Goal: Browse casually

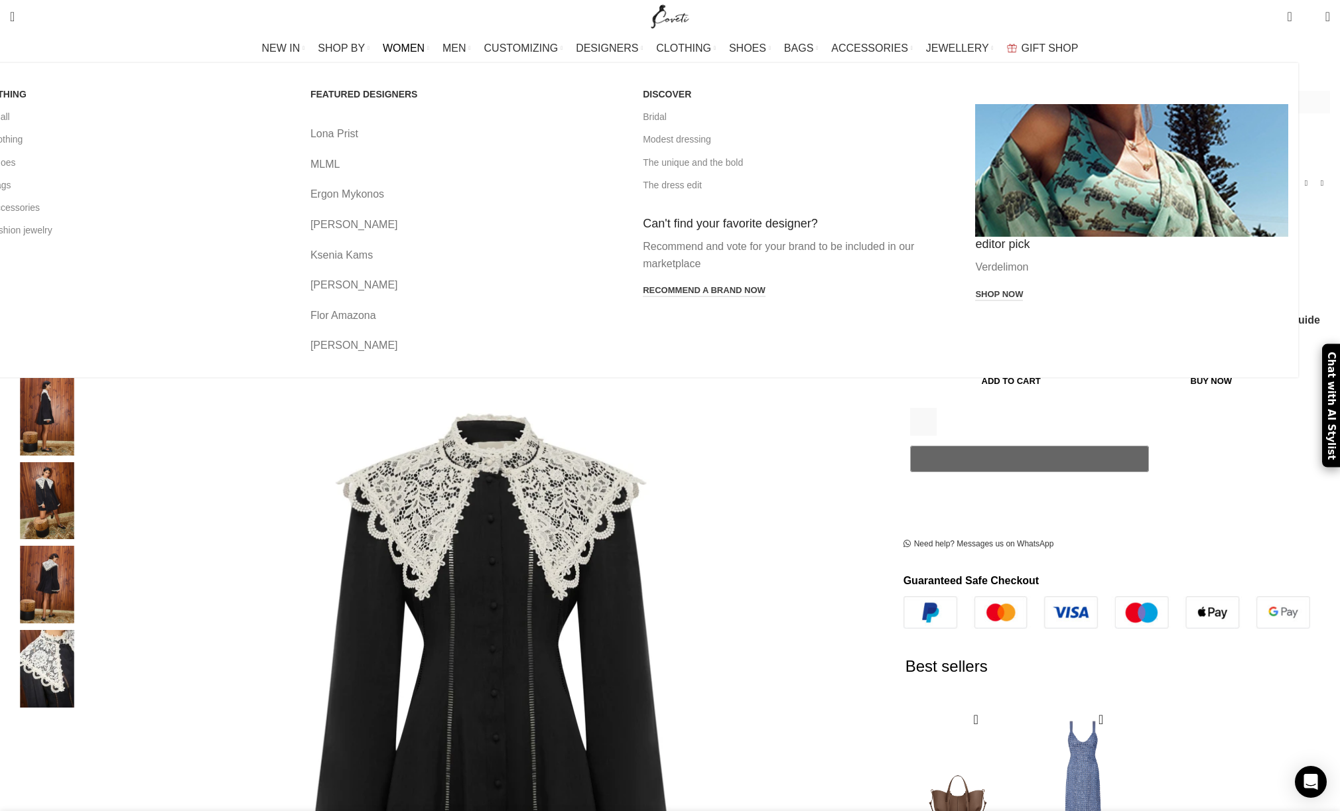
click at [425, 45] on span "WOMEN" at bounding box center [404, 48] width 42 height 13
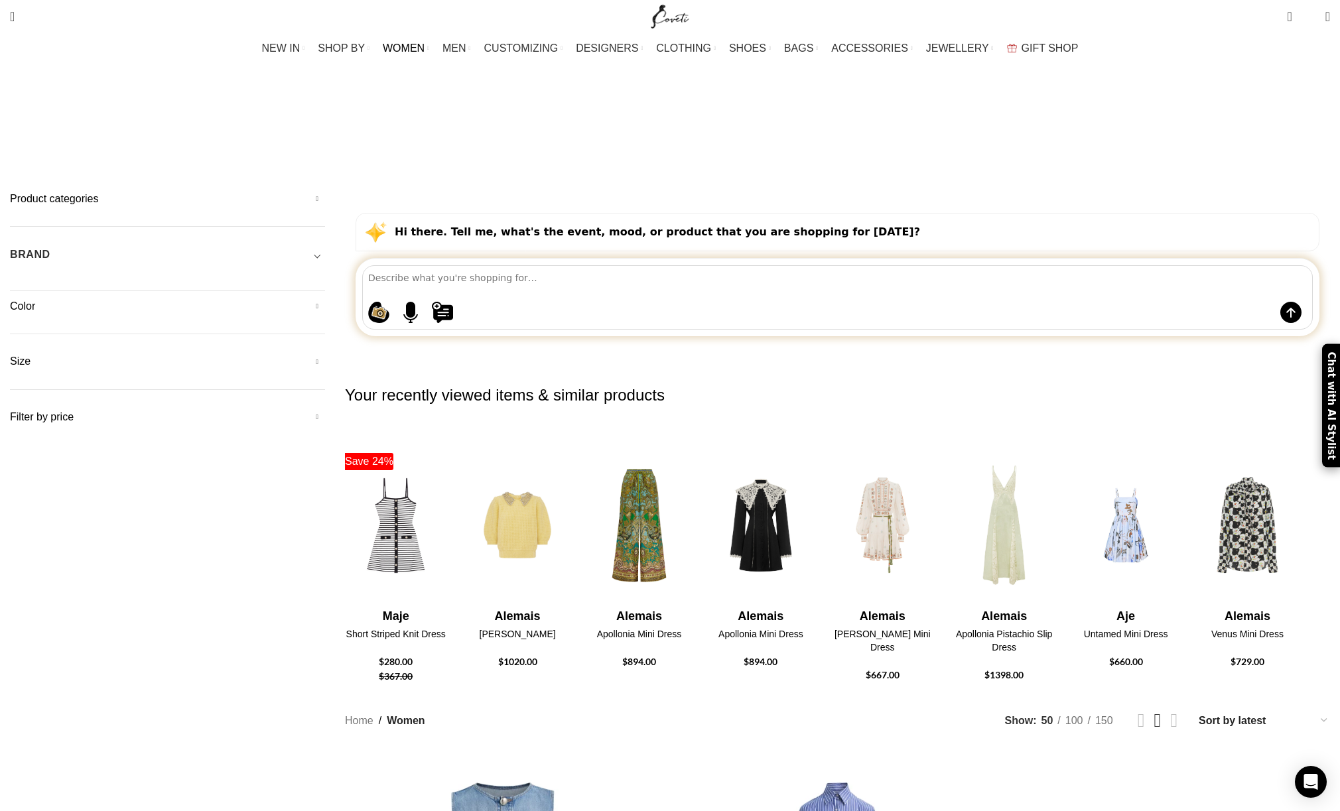
click at [50, 247] on h5 "BRAND" at bounding box center [30, 254] width 40 height 15
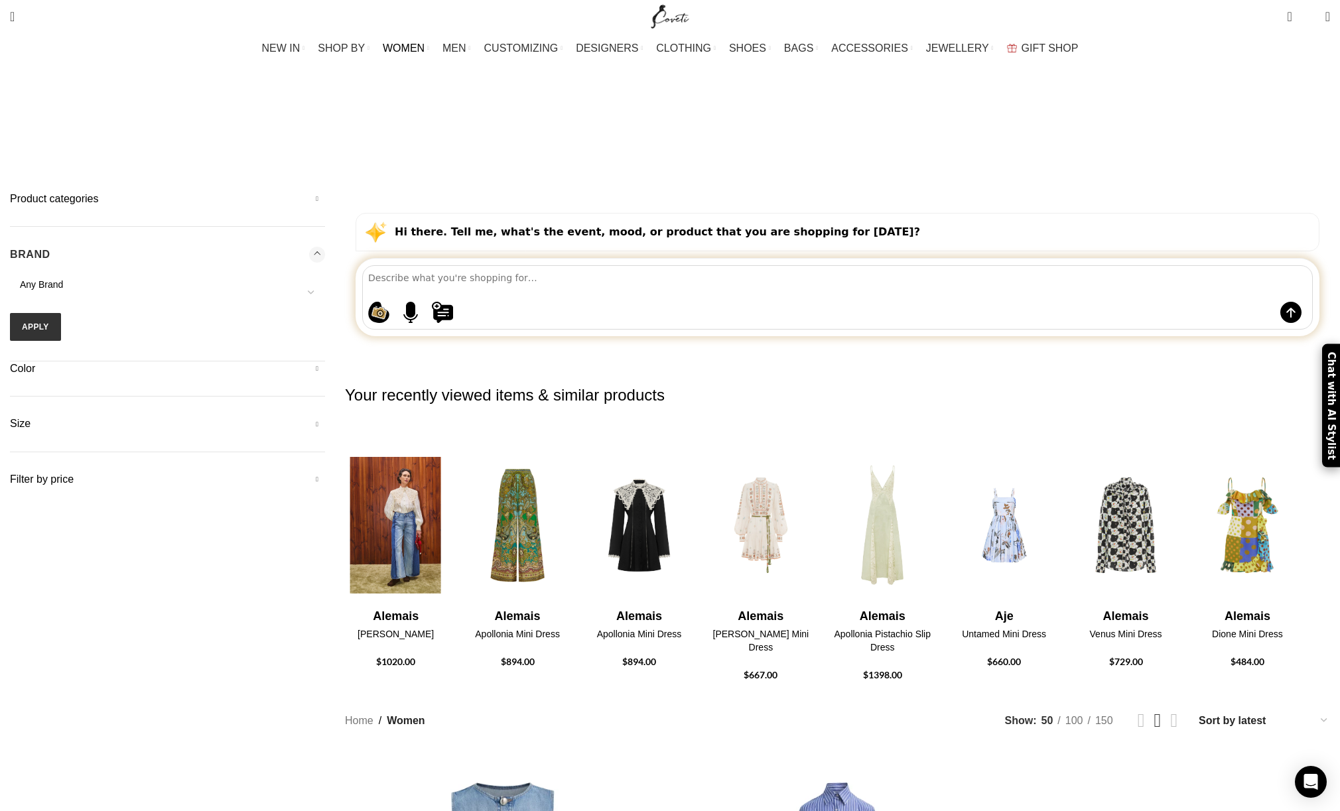
click at [448, 444] on img "2 / 30" at bounding box center [396, 526] width 105 height 164
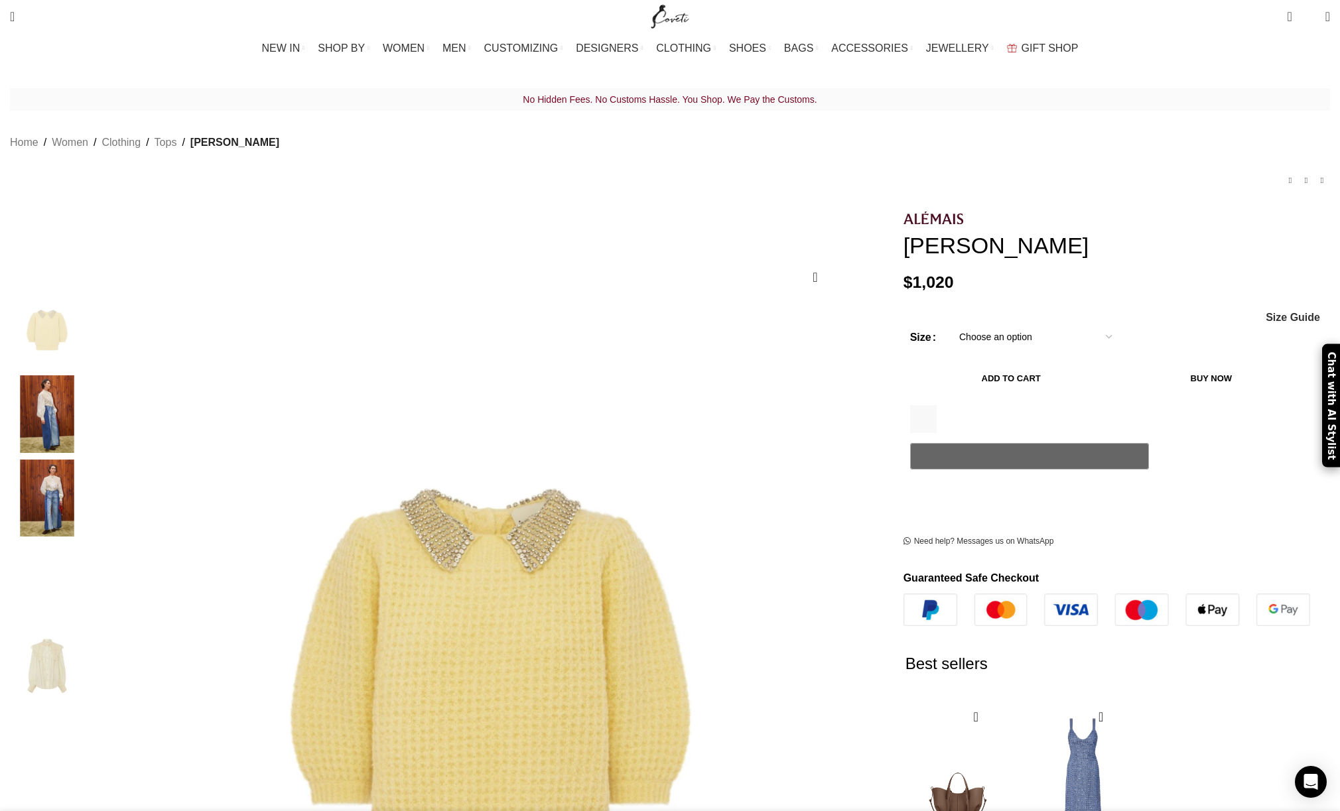
scroll to position [3, 0]
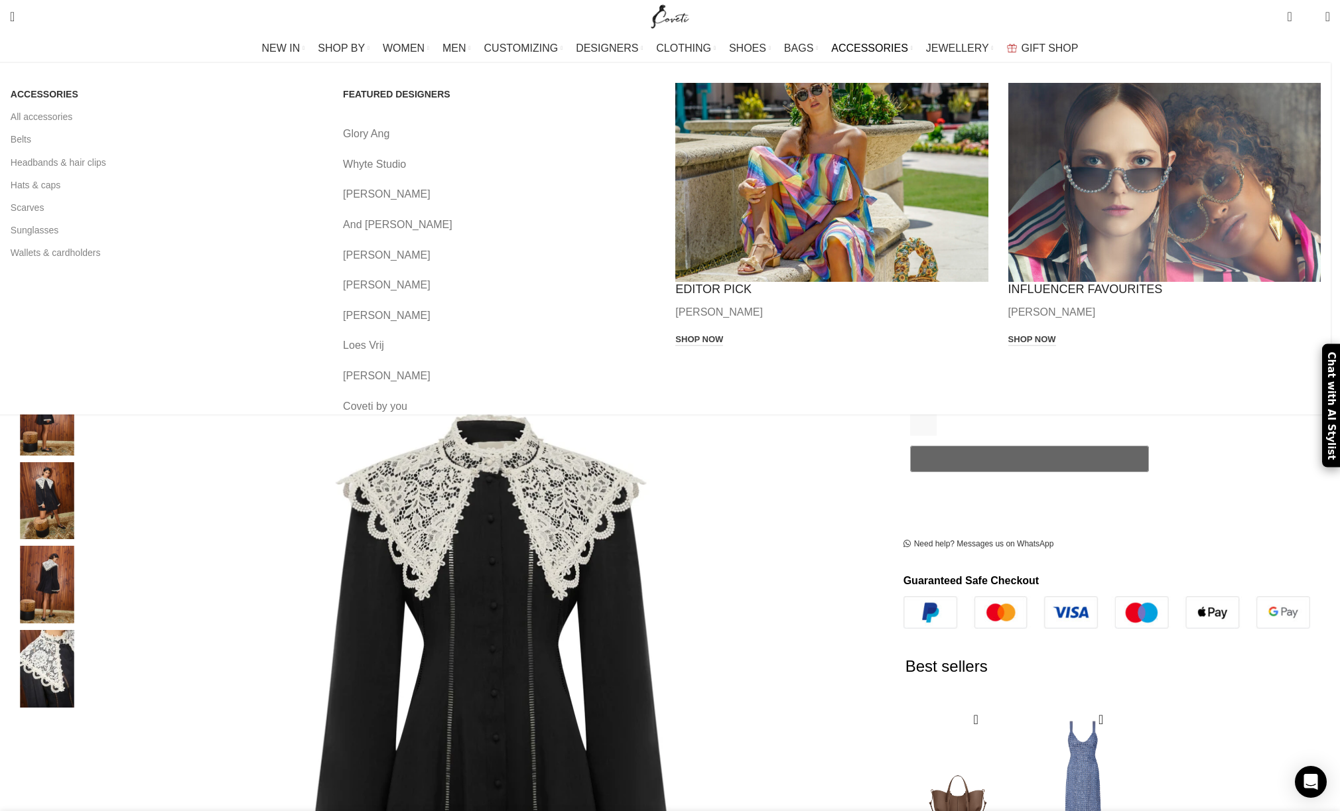
scroll to position [1, 0]
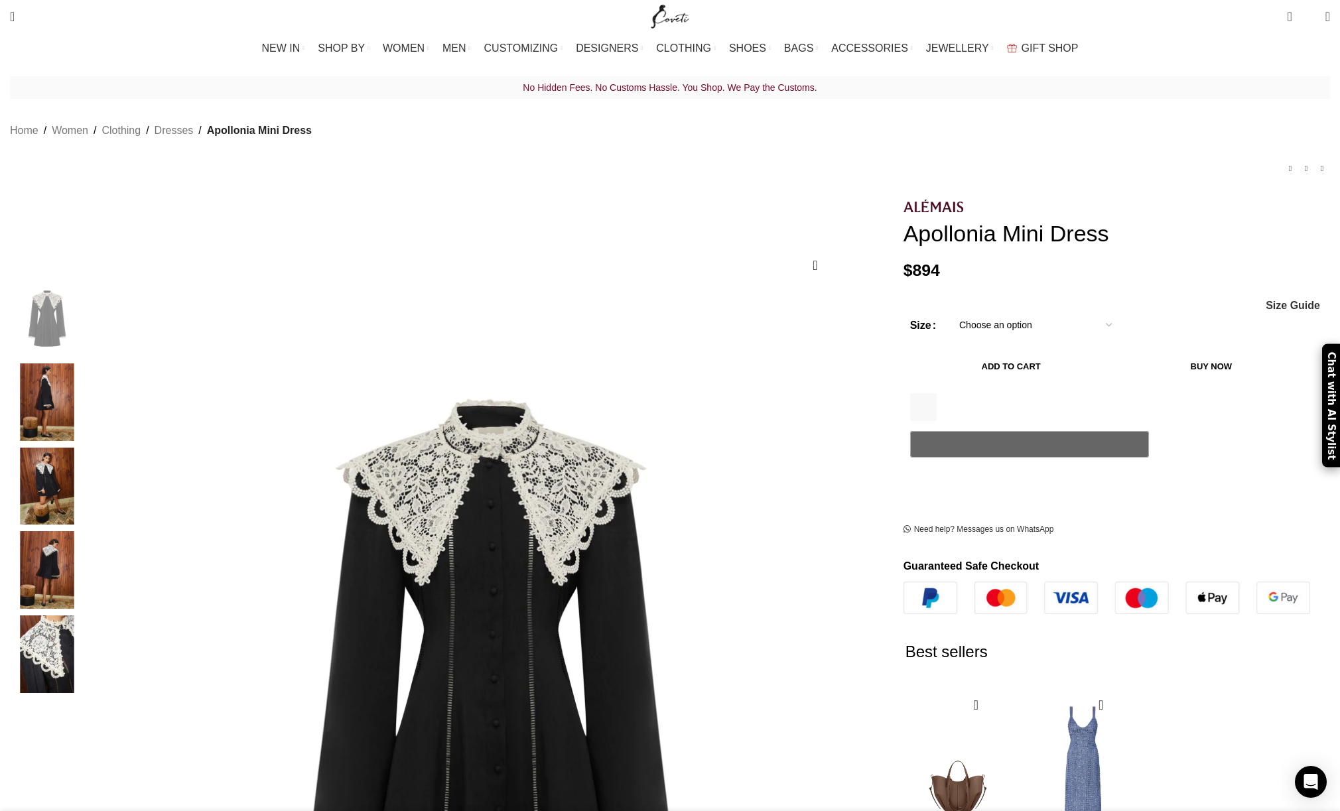
scroll to position [0, 419]
